Goal: Task Accomplishment & Management: Complete application form

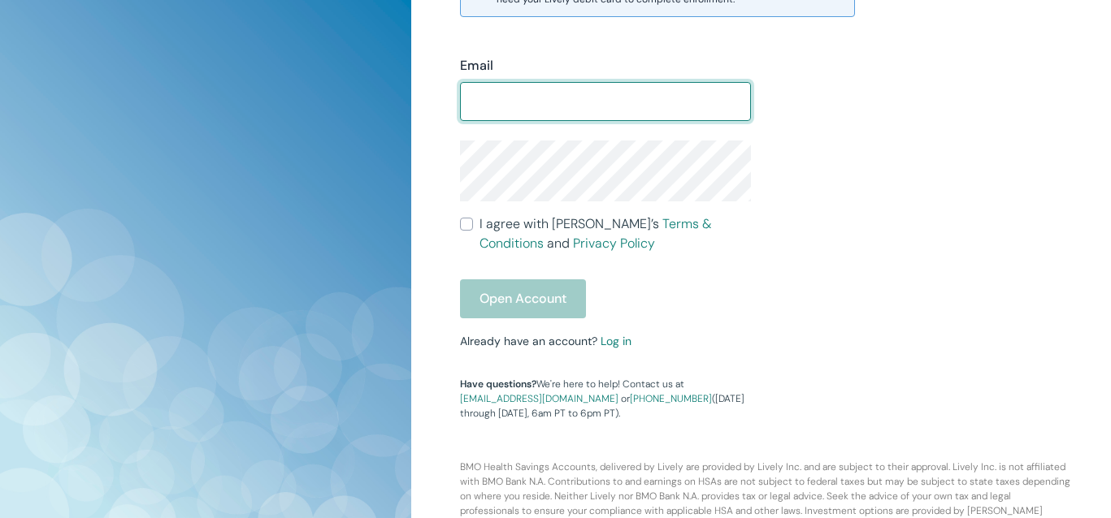
scroll to position [542, 0]
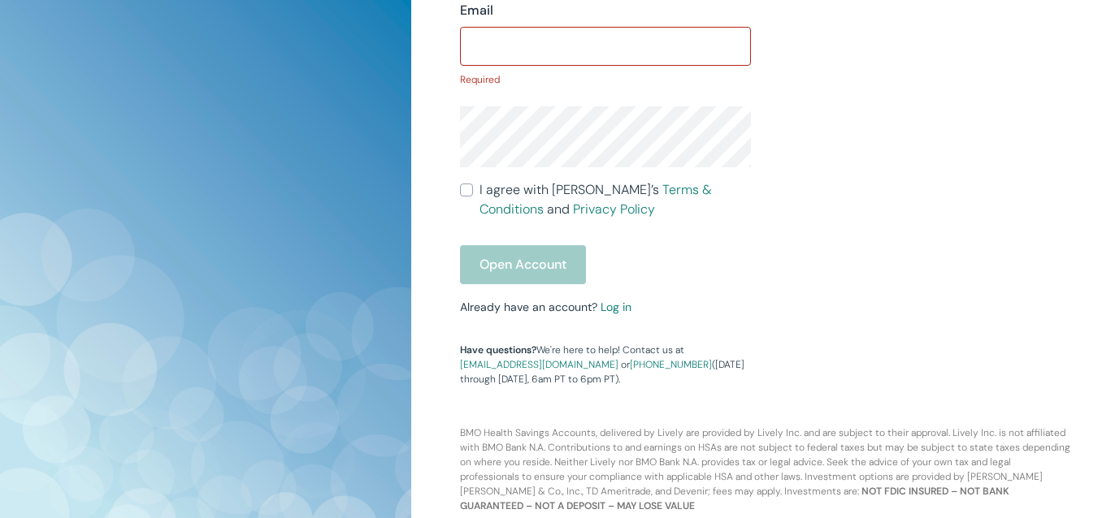
click at [613, 296] on div "Email ​ Required I agree with Lively’s Terms & Conditions and Privacy Policy Op…" at bounding box center [595, 184] width 311 height 406
click at [611, 309] on link "Log in" at bounding box center [616, 307] width 31 height 15
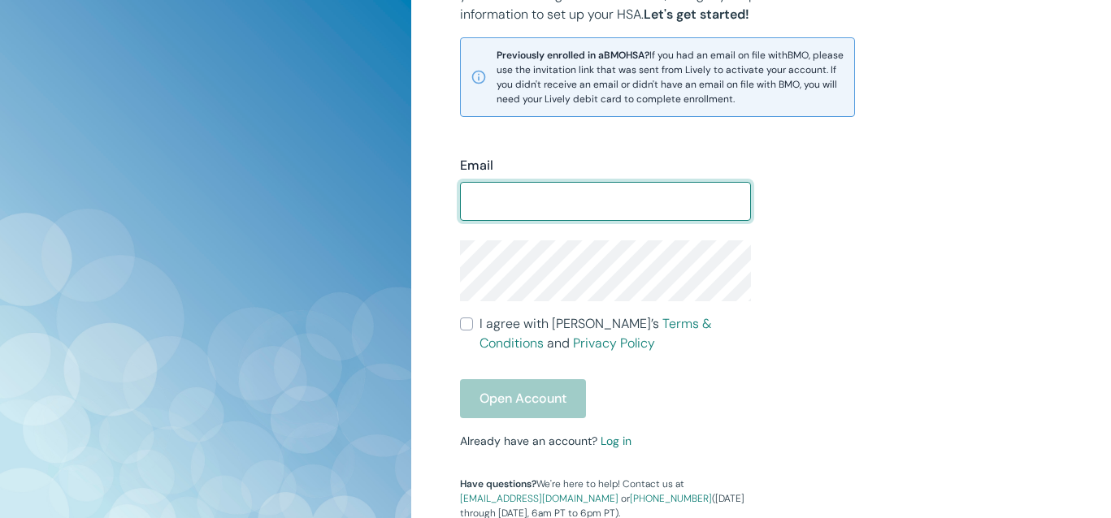
scroll to position [368, 0]
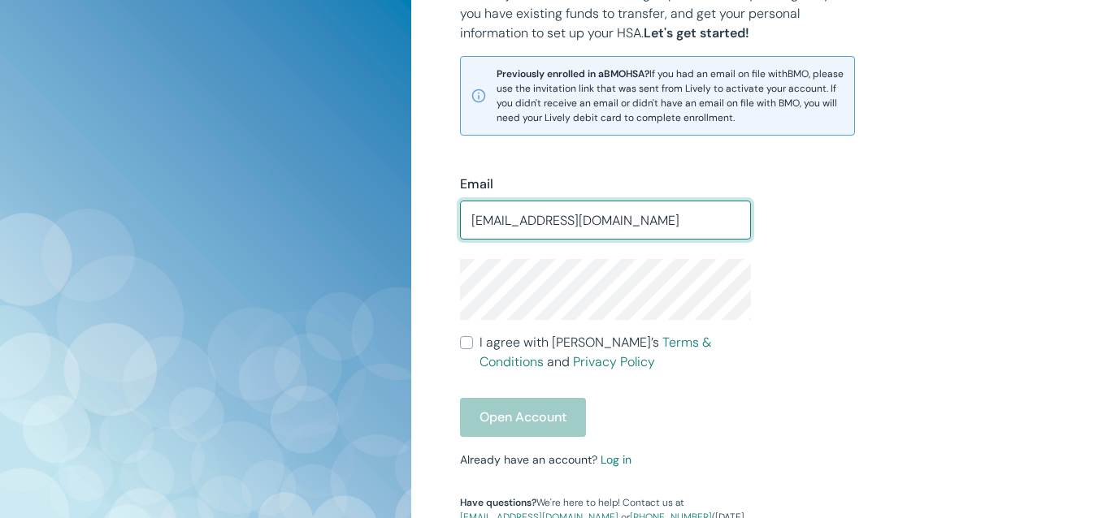
type input "[EMAIL_ADDRESS][DOMAIN_NAME]"
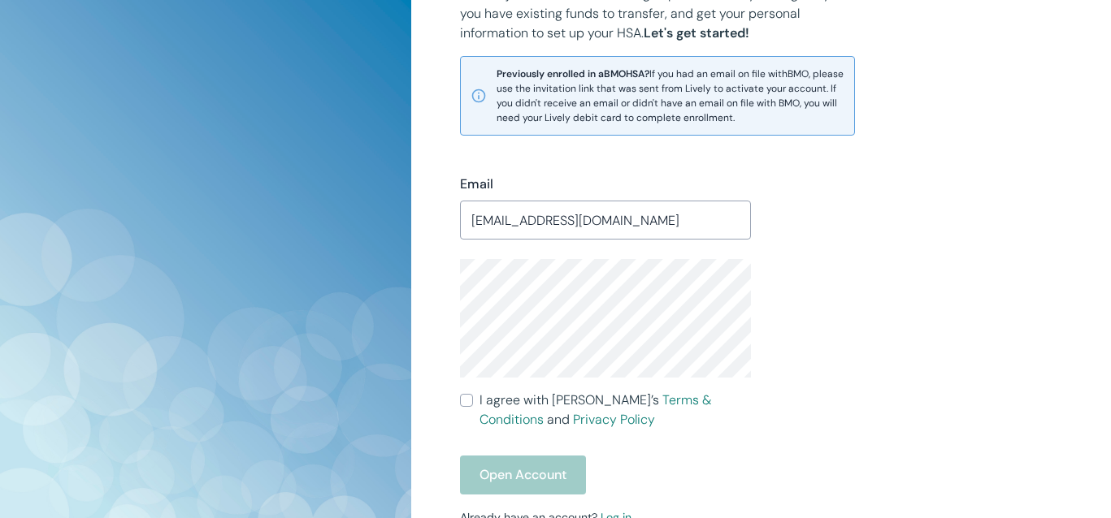
click at [469, 401] on input "I agree with Lively’s Terms & Conditions and Privacy Policy" at bounding box center [466, 400] width 13 height 13
checkbox input "true"
click at [497, 468] on button "Open Account" at bounding box center [523, 475] width 126 height 39
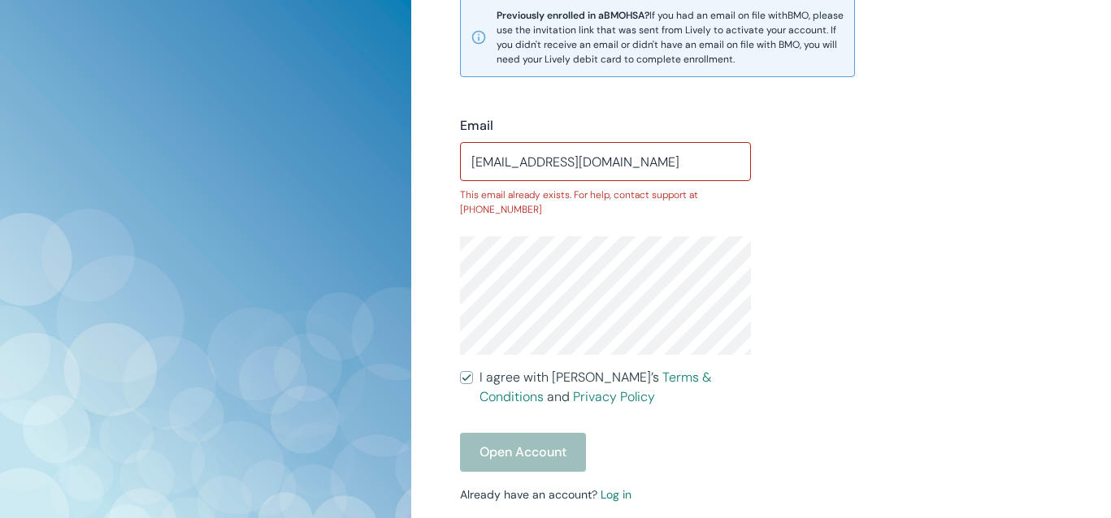
scroll to position [440, 0]
